Goal: Task Accomplishment & Management: Check status

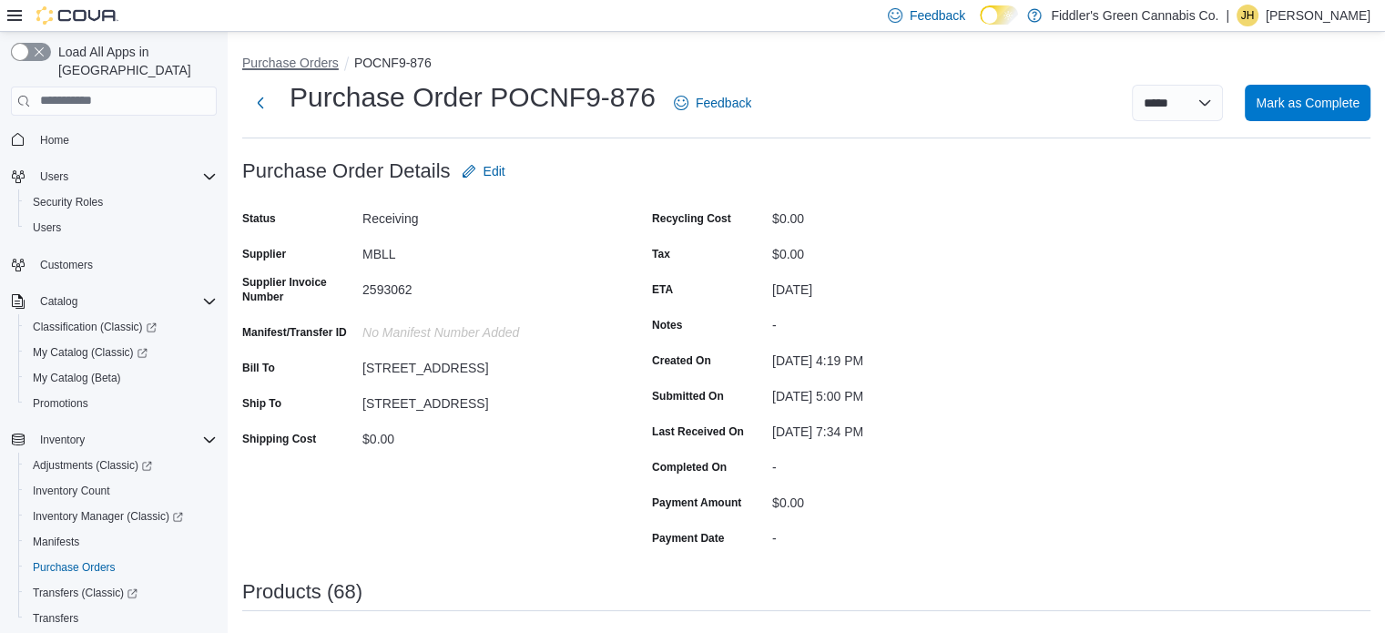
click at [289, 63] on button "Purchase Orders" at bounding box center [290, 63] width 97 height 15
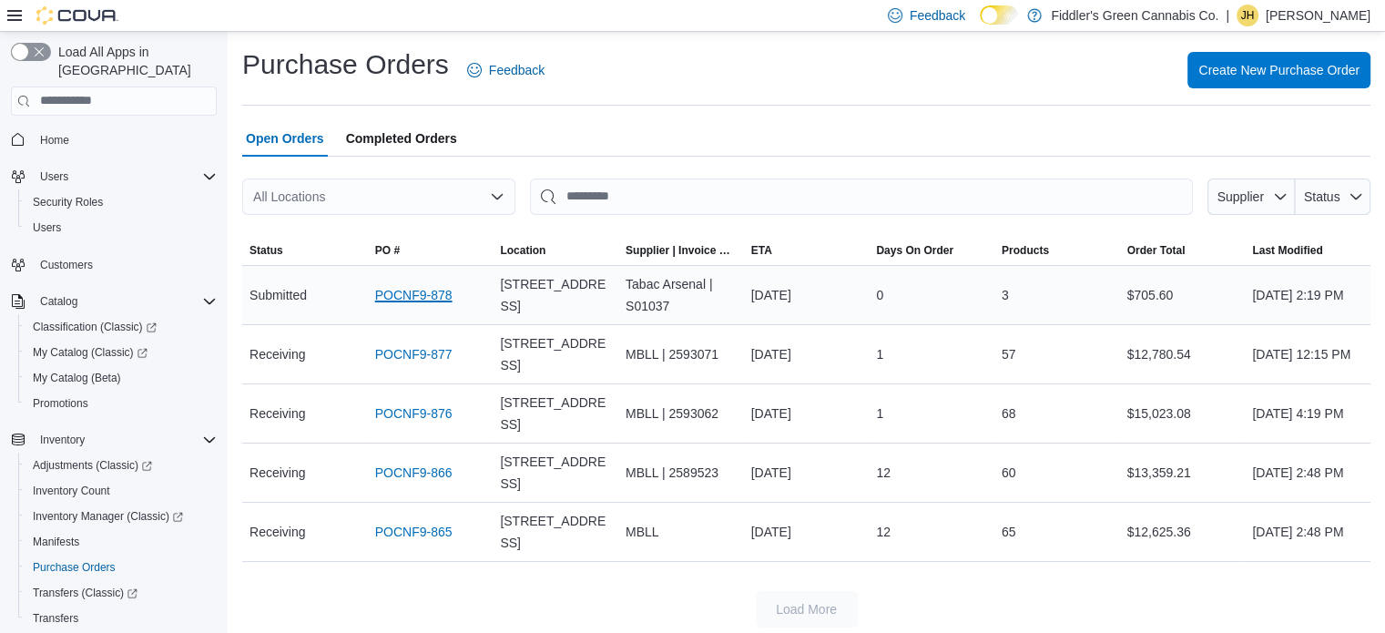
click at [414, 290] on link "POCNF9-878" at bounding box center [413, 295] width 77 height 22
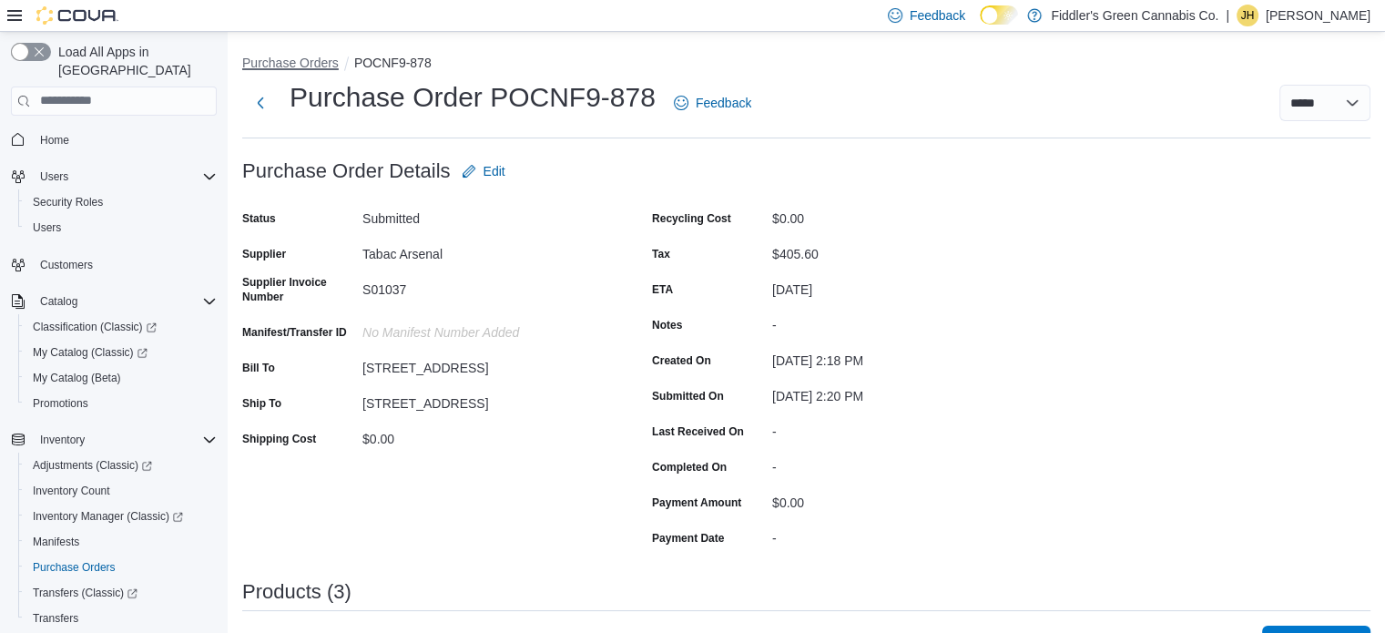
click at [299, 62] on button "Purchase Orders" at bounding box center [290, 63] width 97 height 15
